Goal: Task Accomplishment & Management: Manage account settings

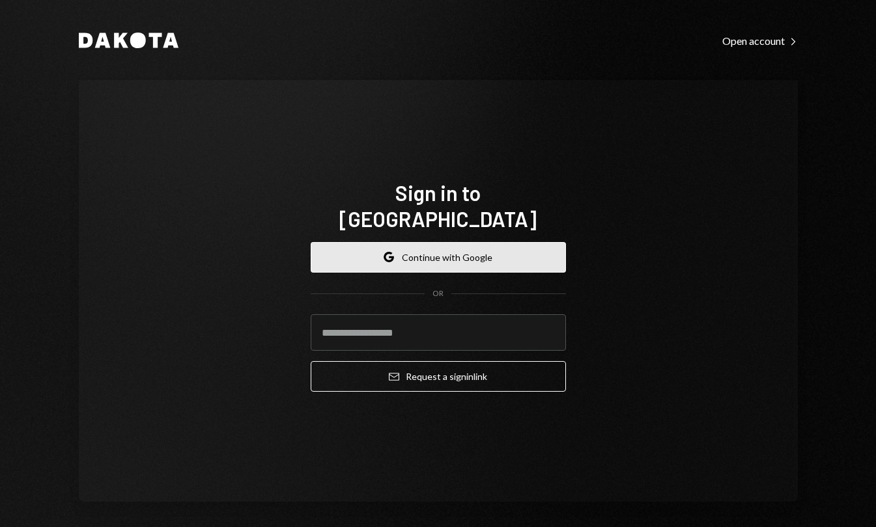
click at [514, 244] on button "Google Continue with Google" at bounding box center [438, 257] width 255 height 31
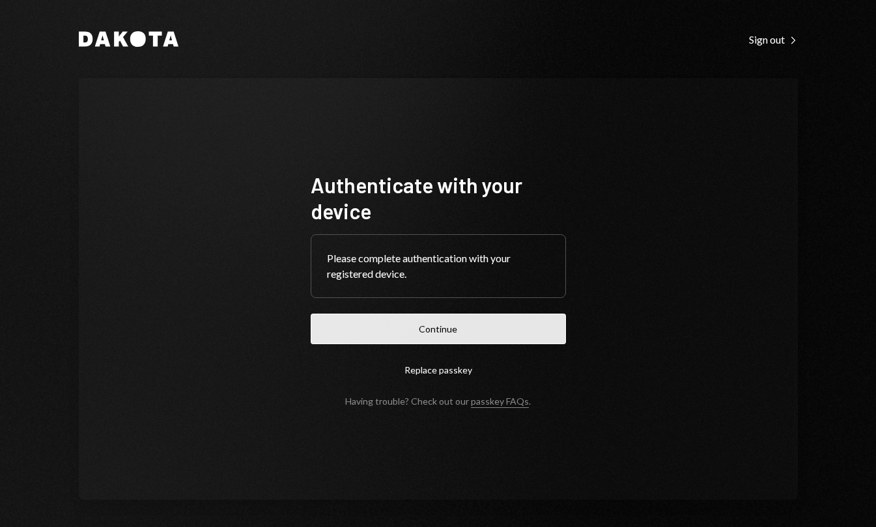
click at [492, 322] on button "Continue" at bounding box center [438, 329] width 255 height 31
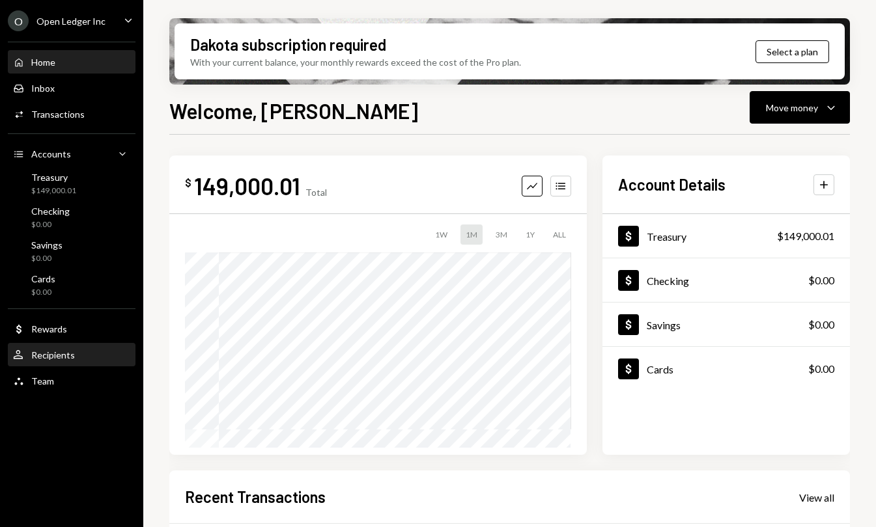
click at [65, 351] on div "Recipients" at bounding box center [53, 355] width 44 height 11
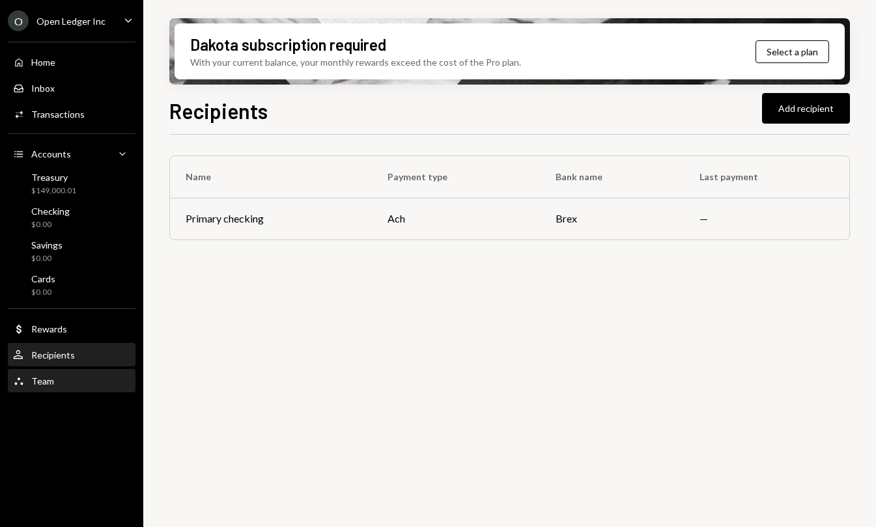
click at [59, 385] on div "Team Team" at bounding box center [71, 382] width 117 height 12
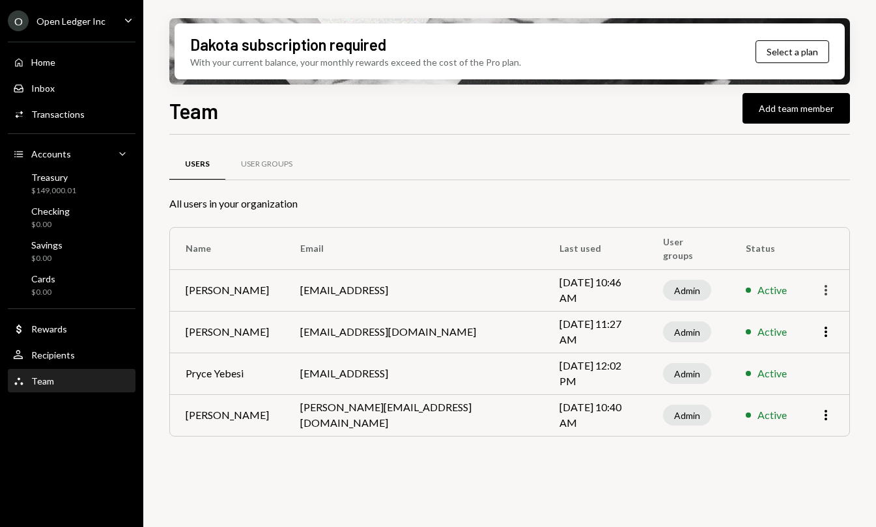
click at [832, 297] on icon "More" at bounding box center [826, 291] width 16 height 16
click at [852, 338] on div "Dakota subscription required With your current balance, your monthly rewards ex…" at bounding box center [509, 263] width 733 height 527
click at [831, 337] on icon "More" at bounding box center [826, 332] width 16 height 16
click at [809, 375] on div "Remove" at bounding box center [795, 382] width 65 height 23
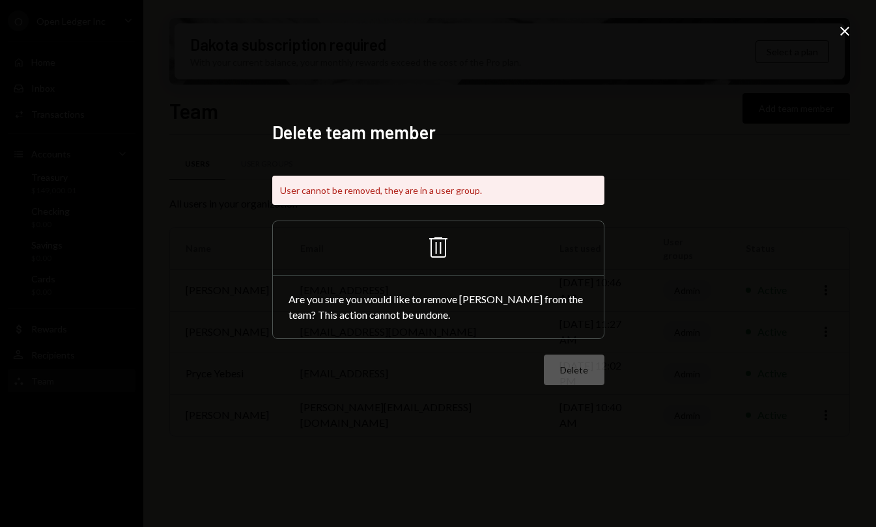
click at [436, 245] on icon "Trash" at bounding box center [438, 247] width 31 height 31
click at [840, 35] on icon at bounding box center [844, 31] width 9 height 9
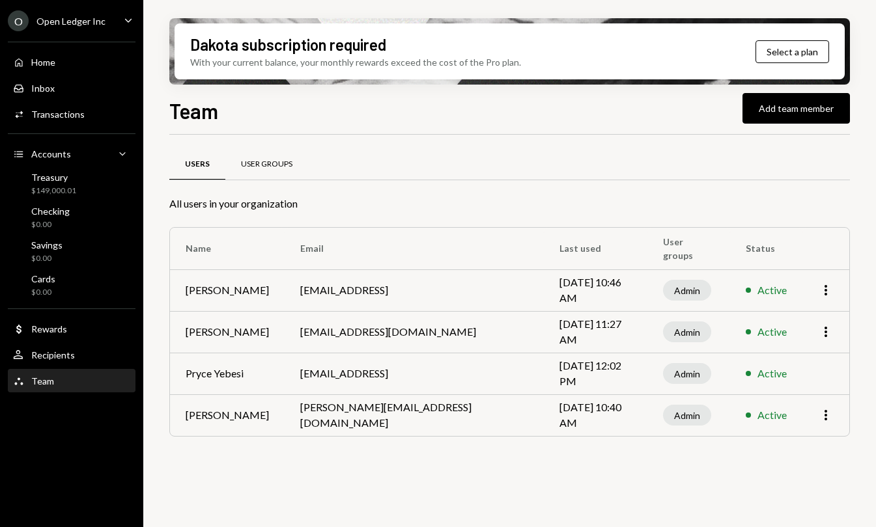
click at [272, 174] on div "User Groups" at bounding box center [266, 164] width 83 height 31
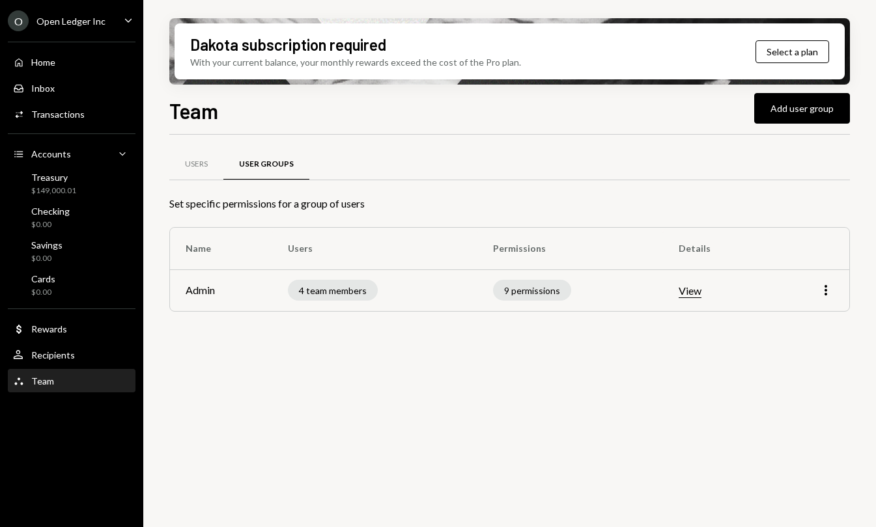
click at [695, 298] on button "View" at bounding box center [690, 292] width 23 height 14
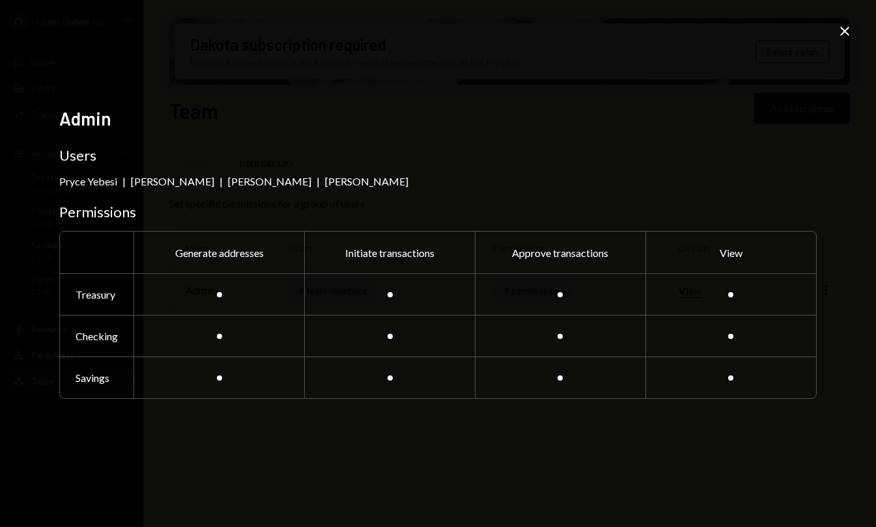
click at [856, 31] on div "Admin Users Pryce Yebesi | Ashtyn Bell | Shenell Raphael | Ashtyn Bell Permissi…" at bounding box center [438, 263] width 876 height 527
click at [845, 36] on icon "Close" at bounding box center [845, 31] width 16 height 16
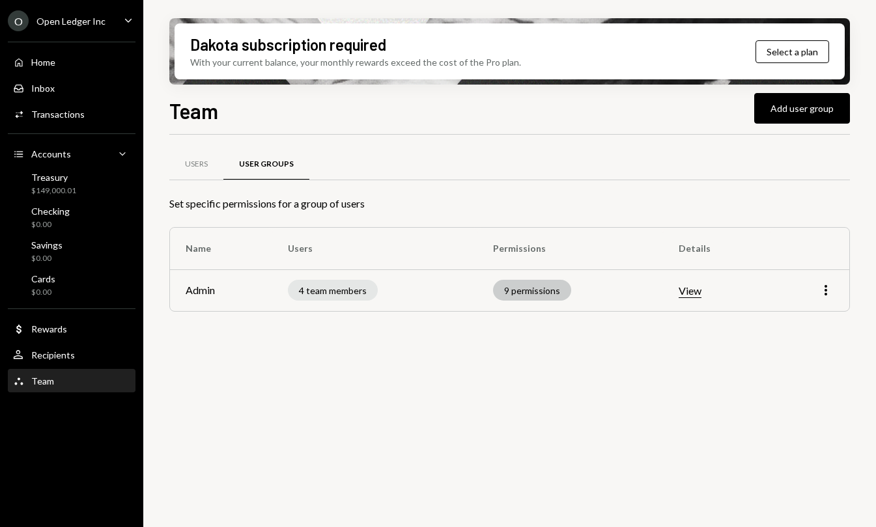
click at [534, 295] on div "9 permissions" at bounding box center [532, 290] width 78 height 21
click at [823, 282] on td "More" at bounding box center [809, 291] width 79 height 42
click at [823, 288] on icon "More" at bounding box center [826, 291] width 16 height 16
click at [789, 320] on div "Edit" at bounding box center [795, 318] width 65 height 23
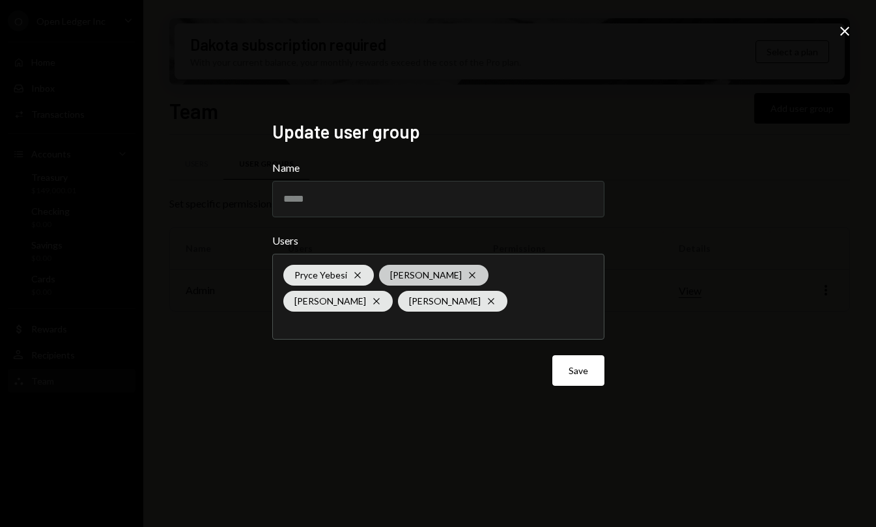
click at [467, 274] on icon "Cross" at bounding box center [472, 275] width 10 height 10
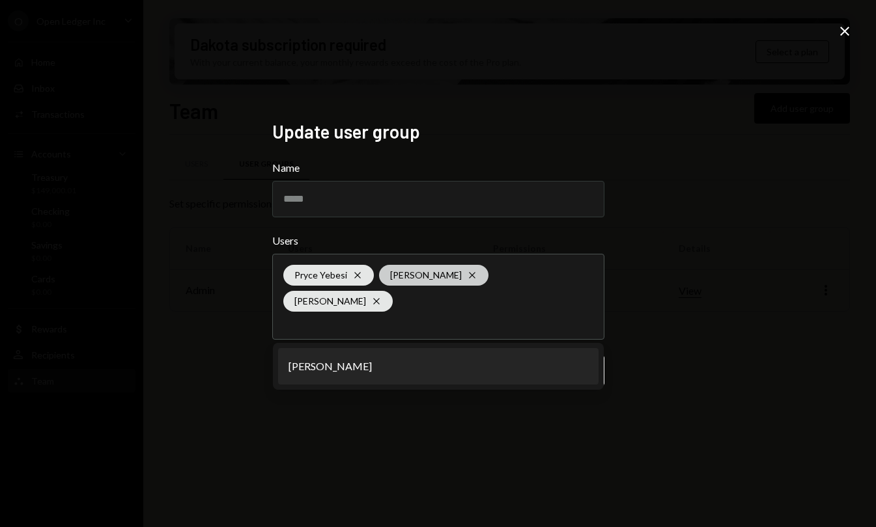
click at [467, 281] on icon "Cross" at bounding box center [472, 275] width 10 height 10
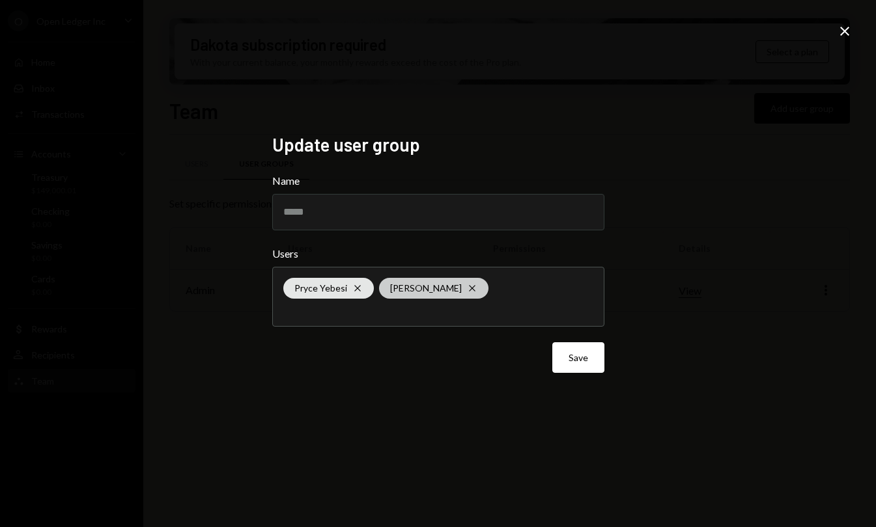
click at [467, 287] on icon "Cross" at bounding box center [472, 288] width 10 height 10
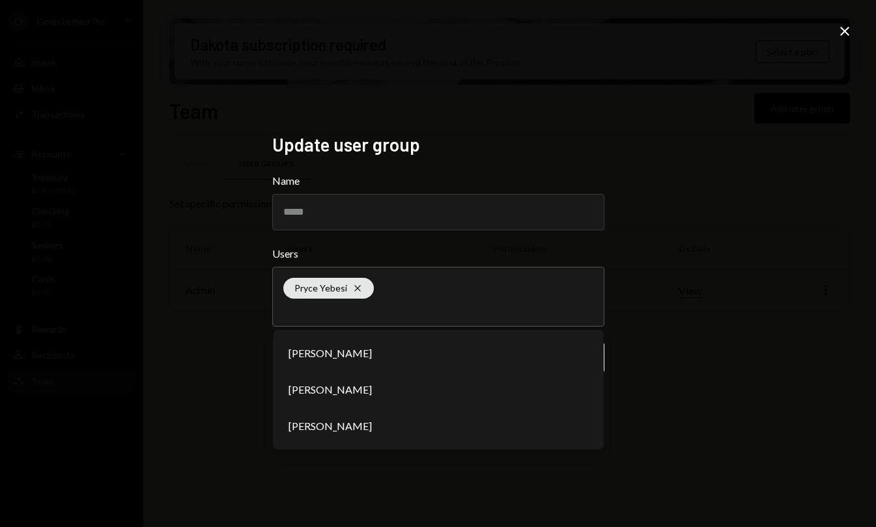
click at [631, 356] on div "Update user group Name ***** Users Pryce Yebesi Cross Shenell Raphael Ashtyn Be…" at bounding box center [438, 263] width 876 height 527
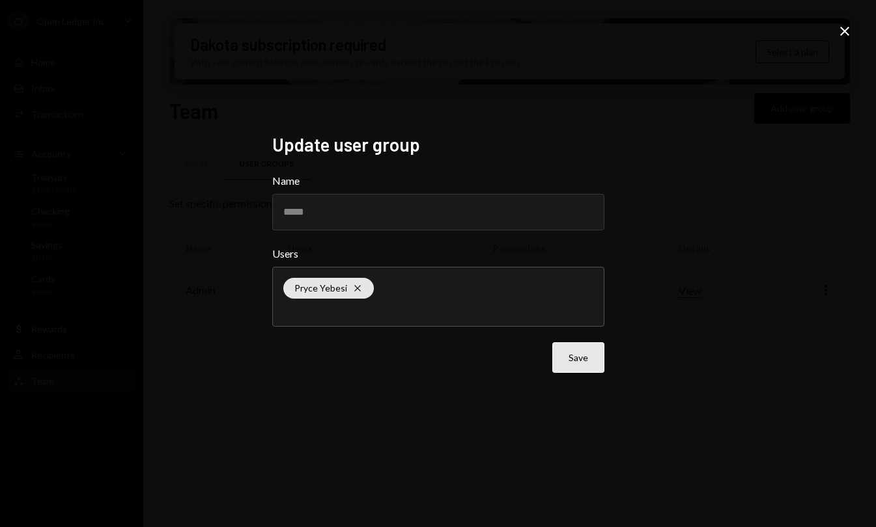
click at [584, 360] on button "Save" at bounding box center [578, 358] width 52 height 31
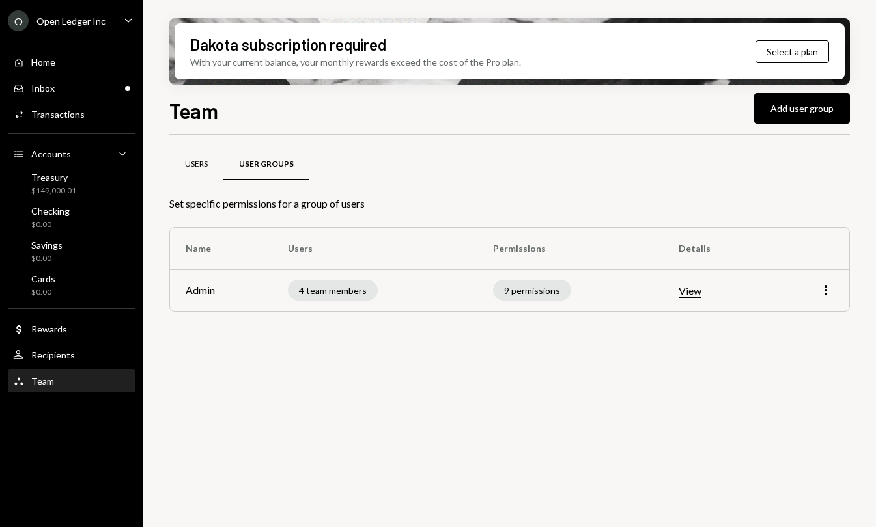
click at [198, 175] on div "Users" at bounding box center [196, 164] width 54 height 31
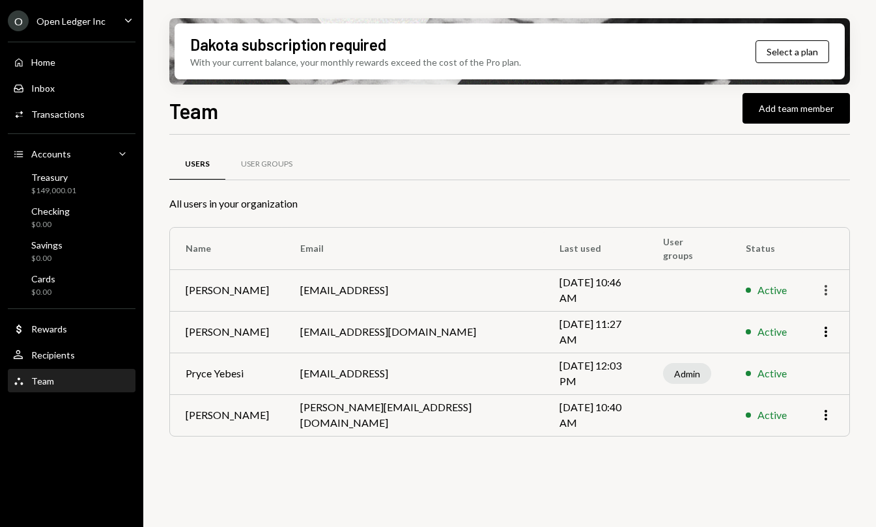
click at [827, 294] on icon "More" at bounding box center [826, 291] width 16 height 16
click at [801, 340] on div "Remove" at bounding box center [795, 341] width 65 height 23
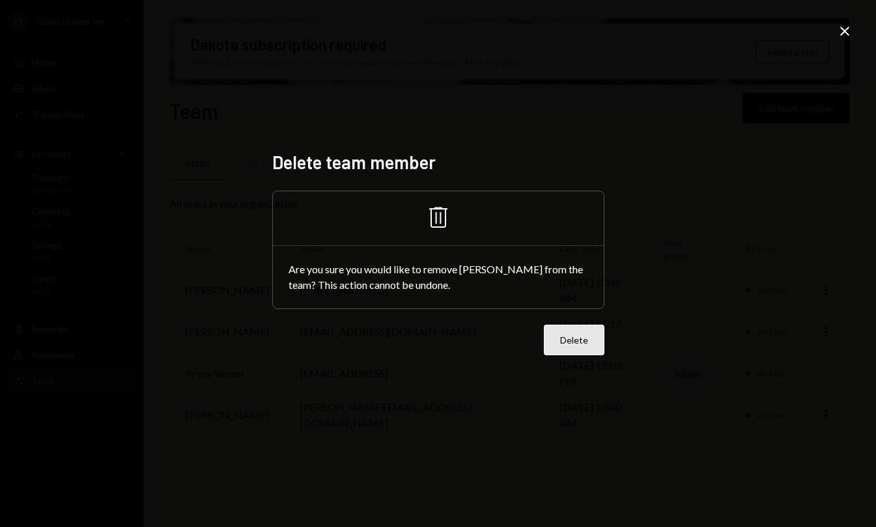
click at [584, 350] on button "Delete" at bounding box center [574, 340] width 61 height 31
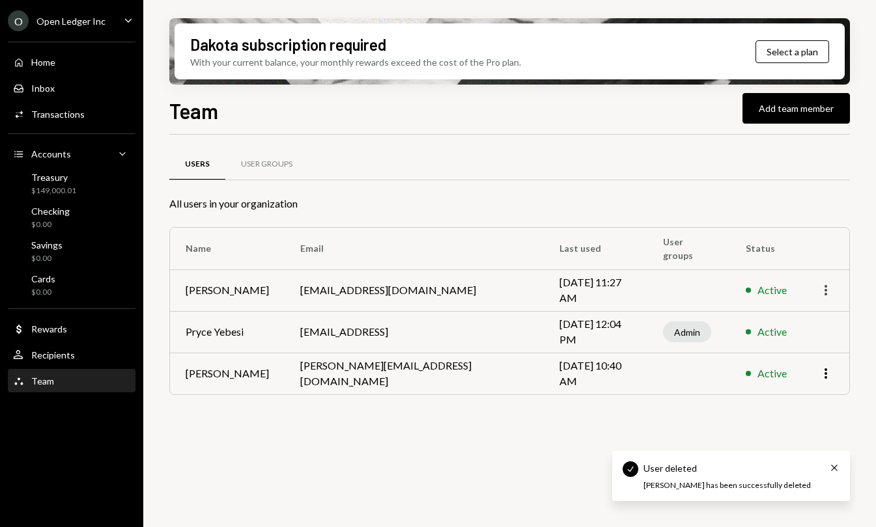
click at [824, 296] on icon "More" at bounding box center [826, 291] width 16 height 16
click at [777, 343] on div "Remove" at bounding box center [795, 341] width 65 height 23
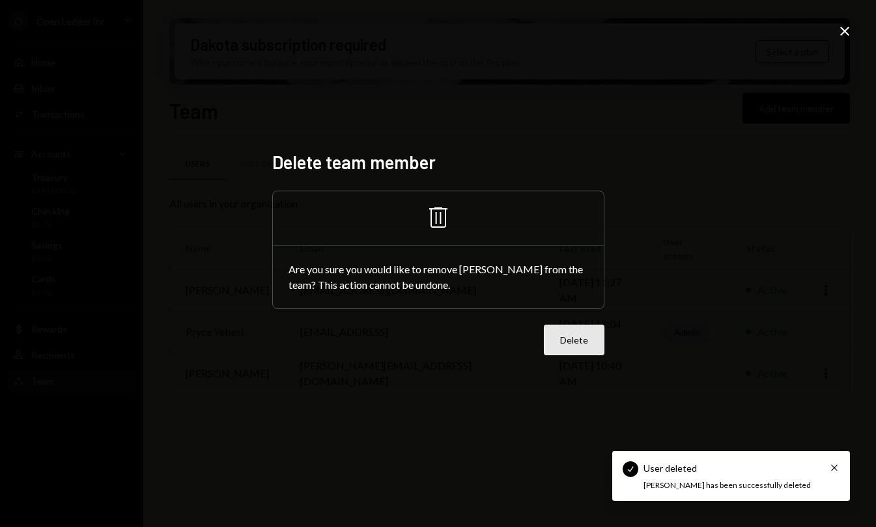
click at [582, 341] on button "Delete" at bounding box center [574, 340] width 61 height 31
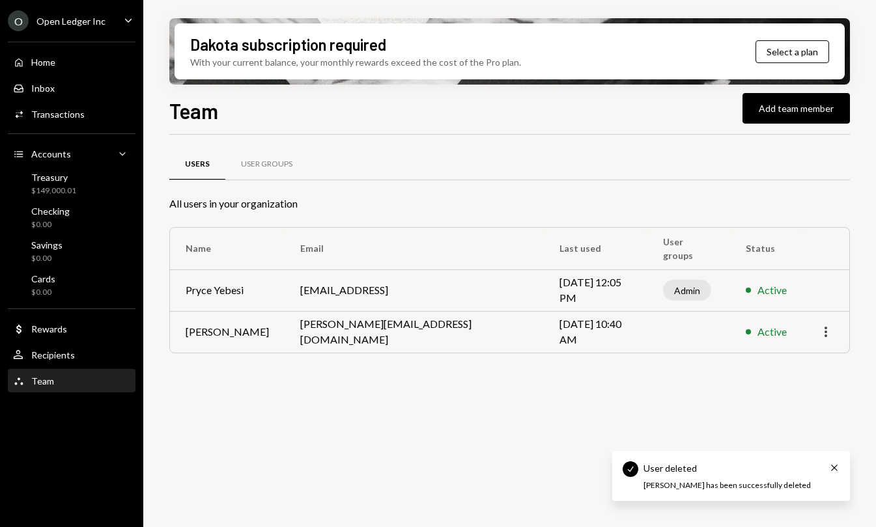
click at [830, 333] on icon "More" at bounding box center [826, 332] width 16 height 16
click at [778, 380] on div "Remove" at bounding box center [795, 383] width 65 height 23
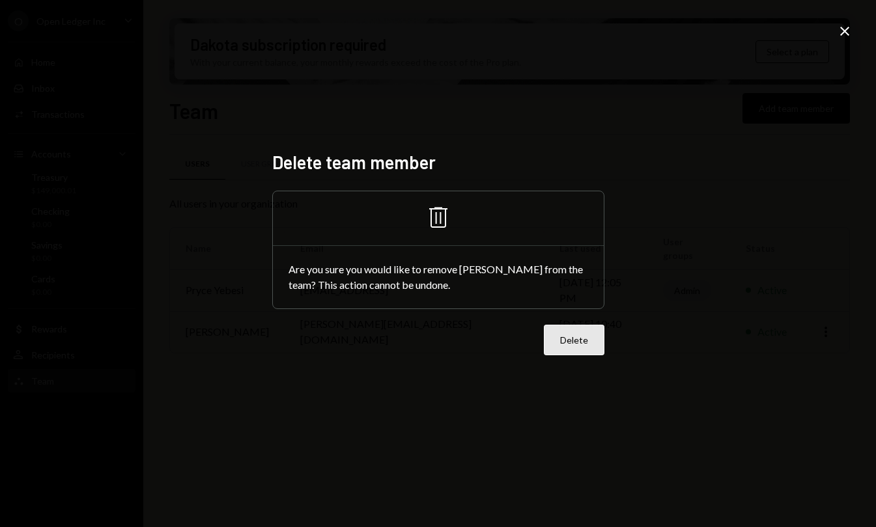
click at [578, 341] on button "Delete" at bounding box center [574, 340] width 61 height 31
